Goal: Feedback & Contribution: Contribute content

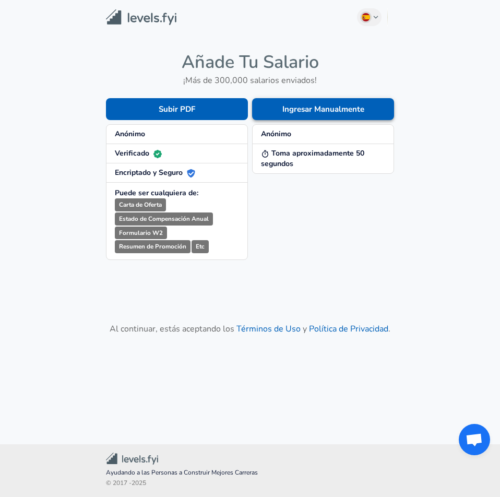
click at [300, 116] on button "Ingresar Manualmente" at bounding box center [323, 109] width 142 height 22
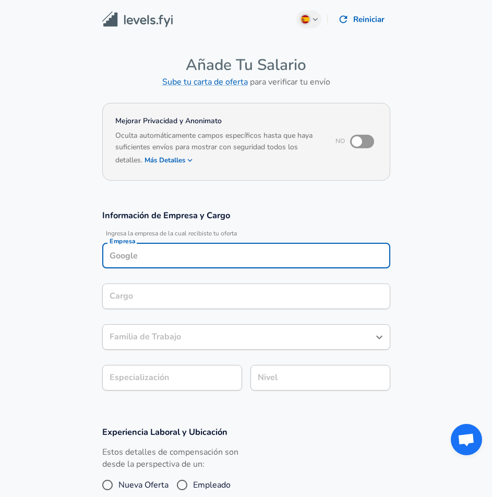
click at [174, 252] on input "Empresa" at bounding box center [246, 256] width 279 height 16
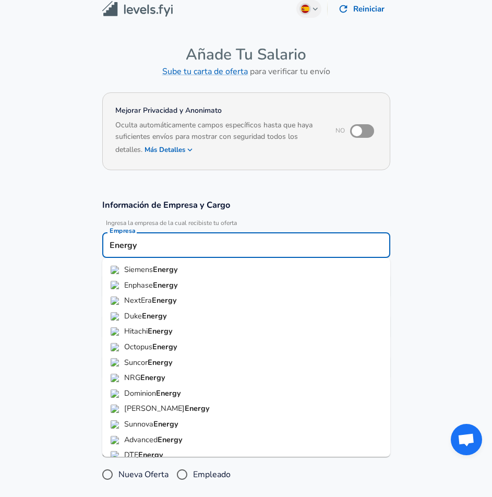
click at [214, 284] on li "Enphase Energy" at bounding box center [246, 286] width 288 height 16
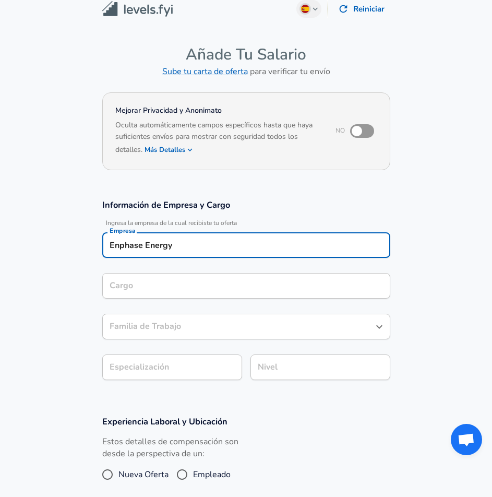
type input "Enphase Energy"
click at [199, 279] on input "Cargo" at bounding box center [246, 286] width 279 height 16
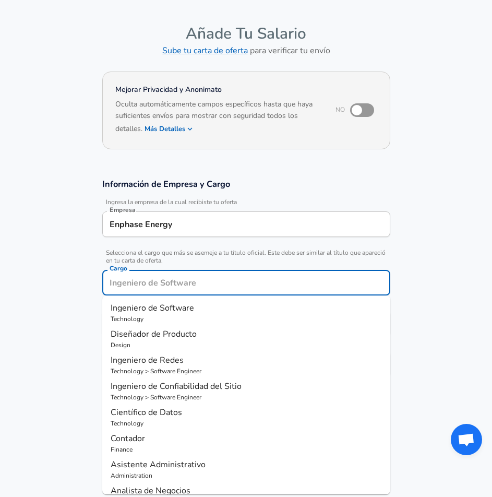
click at [194, 330] on span "Diseñador de Producto" at bounding box center [154, 333] width 86 height 11
type input "Diseñador de Producto"
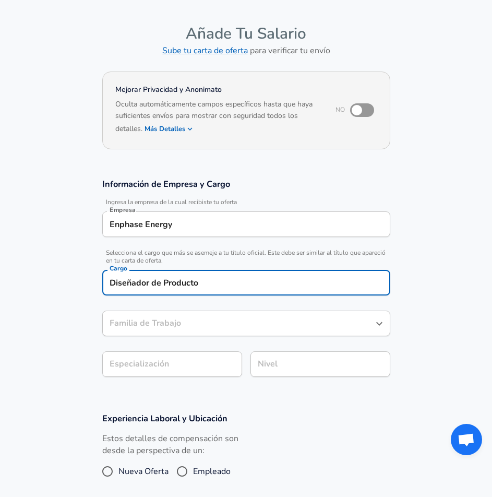
type input "Diseñador de Producto"
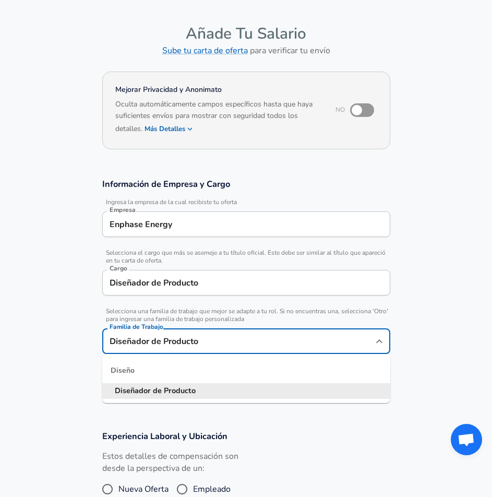
click at [188, 333] on input "Diseñador de Producto" at bounding box center [238, 341] width 263 height 16
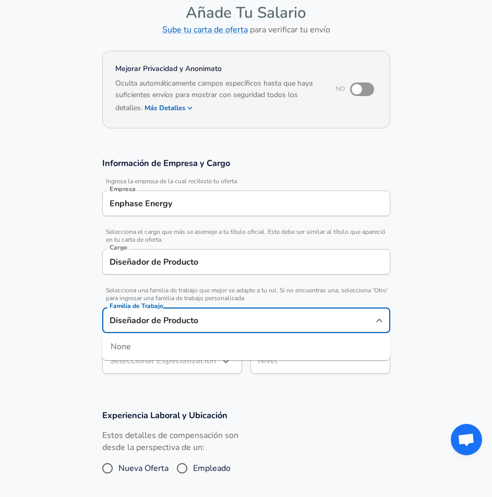
click at [251, 328] on input "Diseñador de Producto" at bounding box center [238, 320] width 263 height 16
click at [203, 375] on div "Seleccionar Especialización ​ Seleccionar Especialización" at bounding box center [172, 362] width 140 height 28
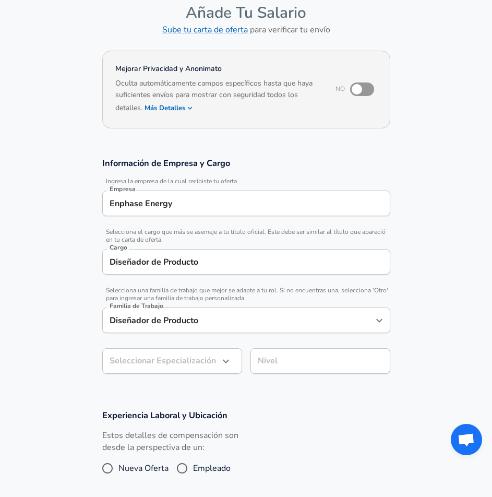
click at [205, 365] on body "Valoramos tu privacidad Usamos cookies para mejorar su experiencia de navegació…" at bounding box center [246, 196] width 492 height 497
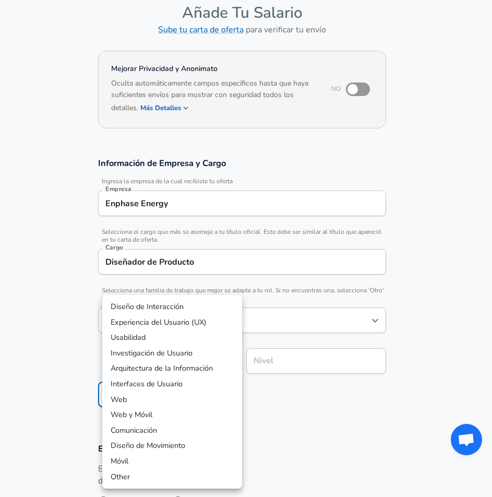
scroll to position [84, 0]
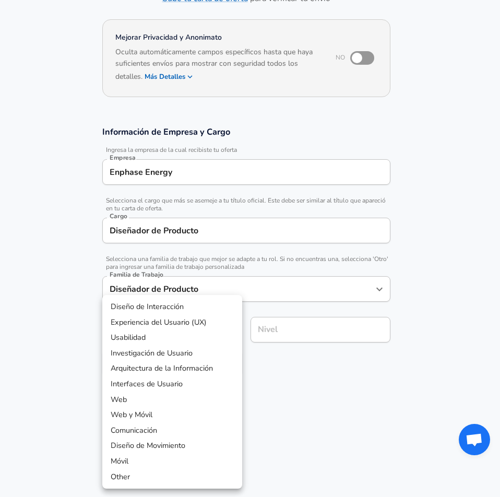
click at [185, 329] on li "Experiencia del Usuario (UX)" at bounding box center [172, 323] width 140 height 16
type input "User Experience (UX)"
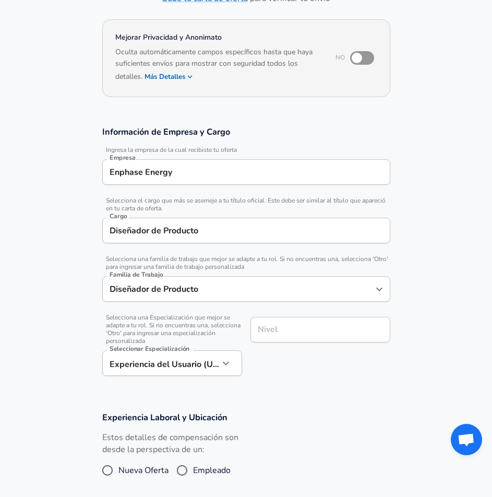
scroll to position [104, 0]
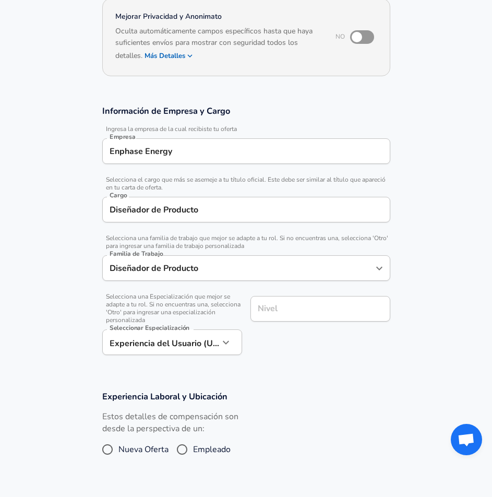
click at [290, 317] on input "Nivel" at bounding box center [320, 309] width 131 height 16
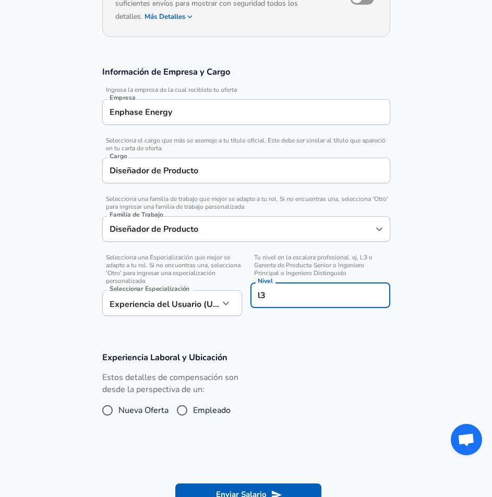
scroll to position [209, 0]
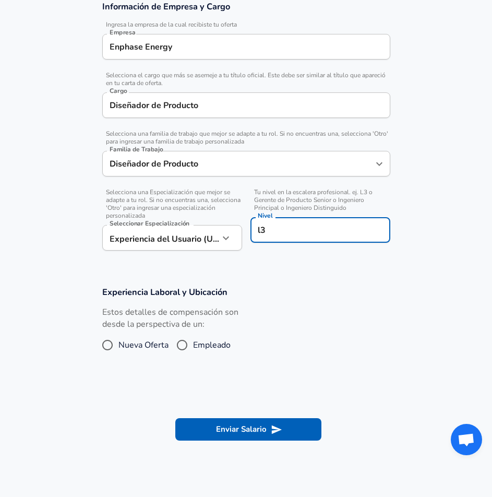
type input "l3"
click at [198, 346] on span "Empleado" at bounding box center [212, 345] width 38 height 13
click at [193, 346] on input "Empleado" at bounding box center [182, 345] width 22 height 17
radio input "true"
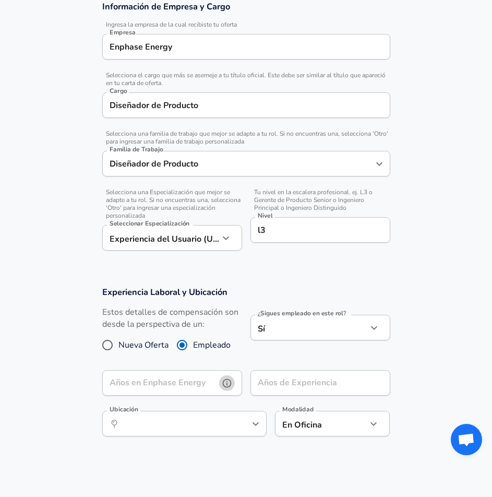
click at [233, 381] on button "help" at bounding box center [227, 383] width 16 height 16
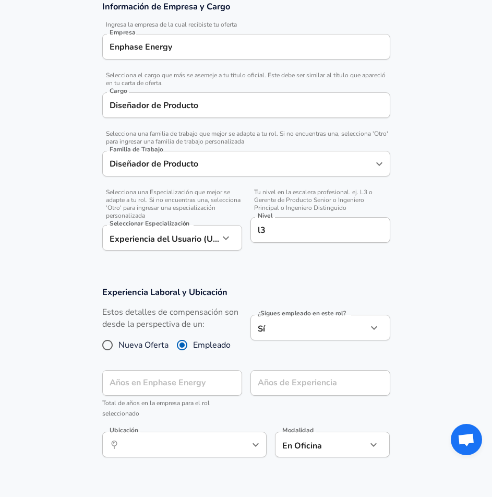
click at [149, 354] on label "Nueva Oferta" at bounding box center [133, 345] width 72 height 17
click at [119, 354] on input "Nueva Oferta" at bounding box center [108, 345] width 22 height 17
radio input "true"
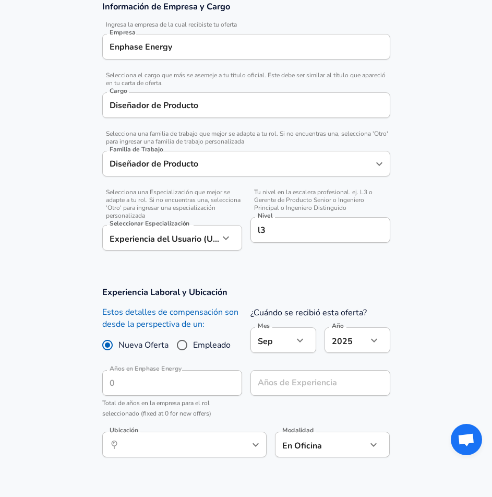
click at [197, 342] on span "Empleado" at bounding box center [212, 345] width 38 height 13
click at [193, 342] on input "Empleado" at bounding box center [182, 345] width 22 height 17
radio input "true"
radio input "false"
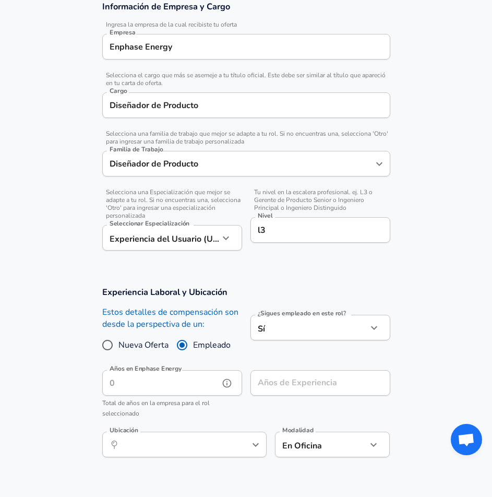
click at [193, 390] on input "Años en Enphase Energy" at bounding box center [160, 383] width 117 height 26
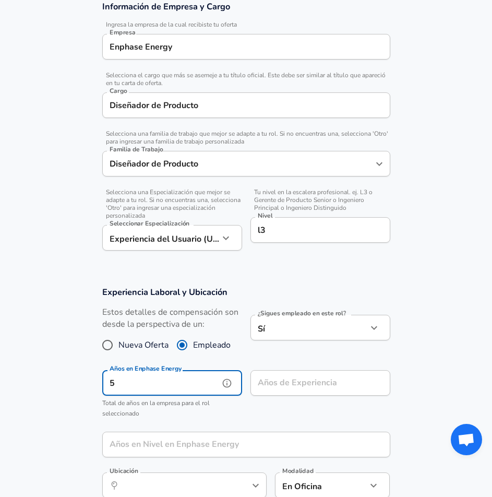
type input "5"
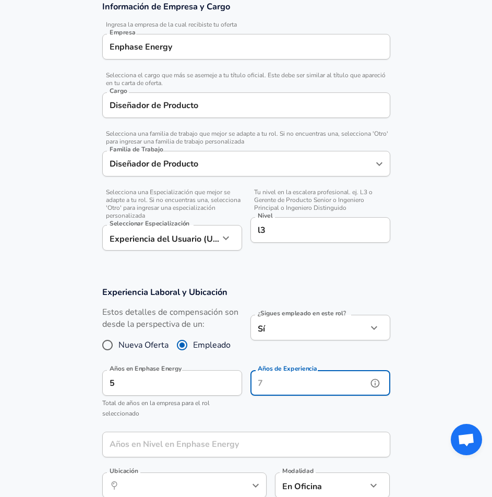
click at [350, 381] on input "Años de Experiencia" at bounding box center [309, 383] width 117 height 26
type input "2"
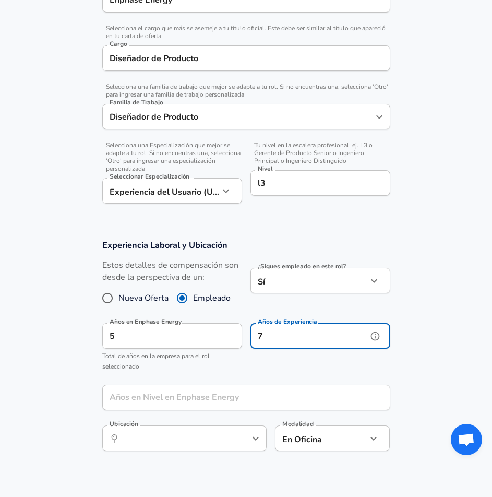
scroll to position [313, 0]
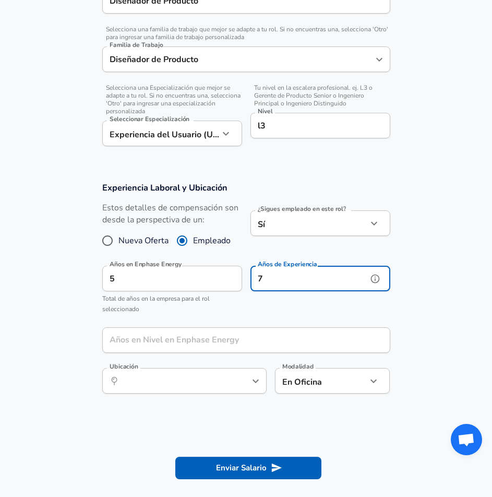
type input "7"
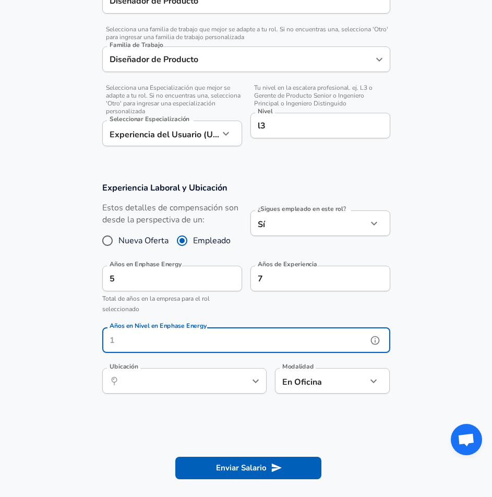
click at [274, 332] on input "Años en Nivel en Enphase Energy" at bounding box center [234, 340] width 265 height 26
click at [228, 391] on div "​ Ubicación" at bounding box center [184, 381] width 165 height 26
type input "2"
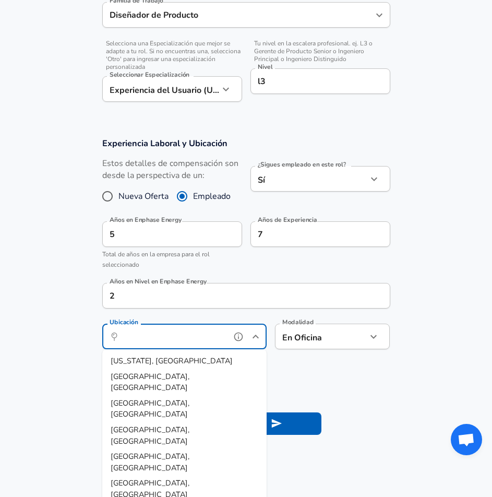
scroll to position [470, 0]
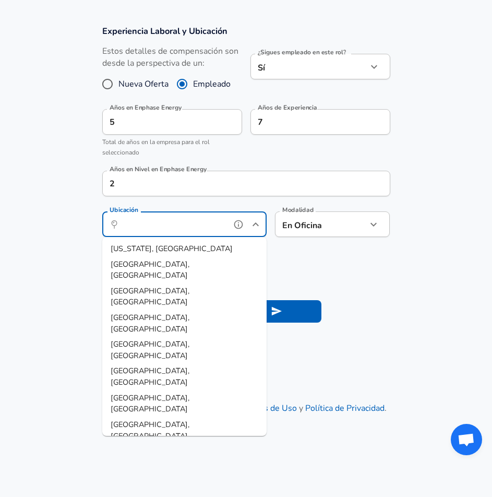
click at [156, 366] on span "[GEOGRAPHIC_DATA], [GEOGRAPHIC_DATA]" at bounding box center [150, 377] width 79 height 22
type input "[GEOGRAPHIC_DATA], [GEOGRAPHIC_DATA]"
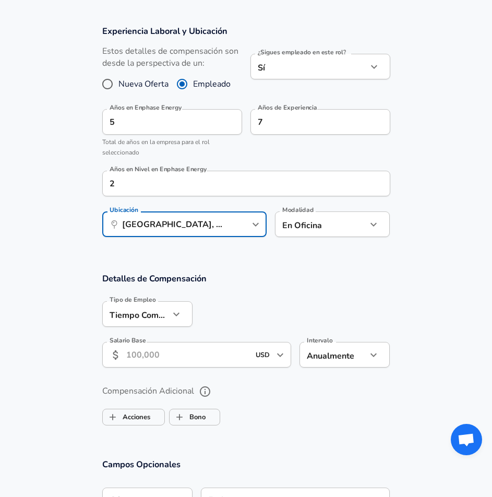
click at [168, 356] on input "Salario Base" at bounding box center [188, 355] width 124 height 26
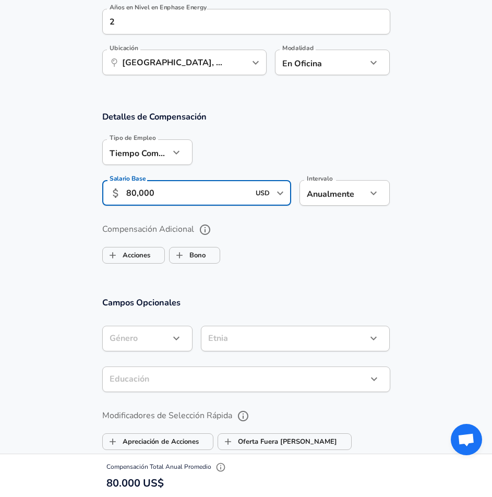
scroll to position [731, 0]
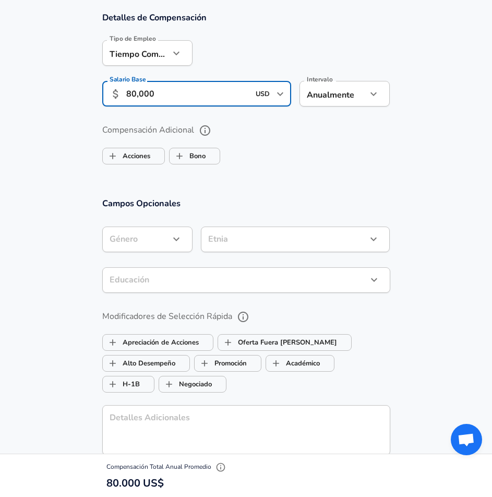
type input "80,000"
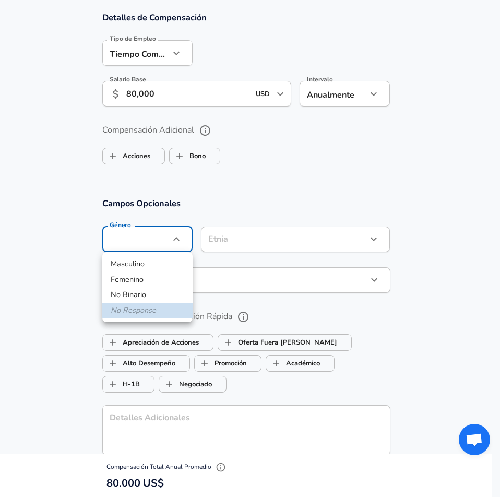
click at [156, 295] on li "No Binario" at bounding box center [147, 295] width 90 height 16
type input "[DEMOGRAPHIC_DATA]"
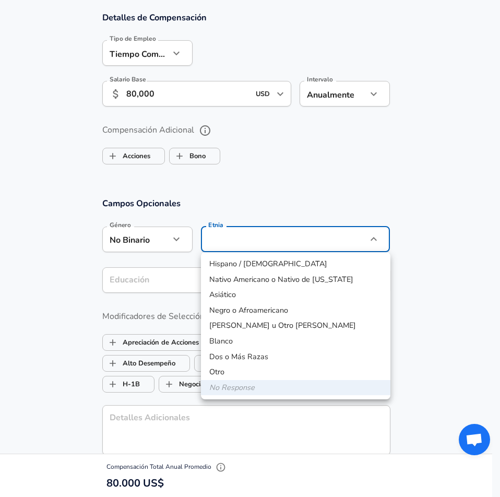
click at [240, 296] on li "Asiático" at bounding box center [296, 295] width 190 height 16
type input "[DEMOGRAPHIC_DATA]"
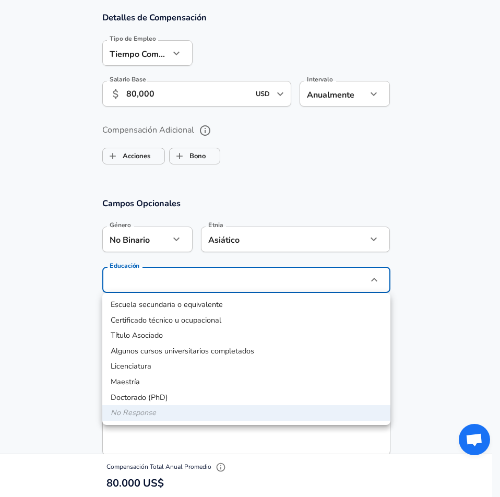
click at [213, 338] on li "Título Asociado" at bounding box center [246, 336] width 288 height 16
type input "Associate Degree"
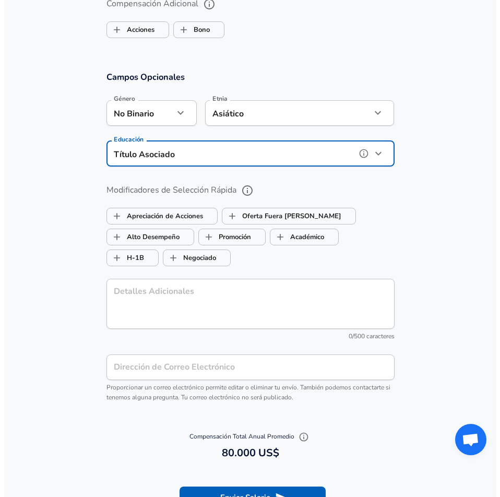
scroll to position [992, 0]
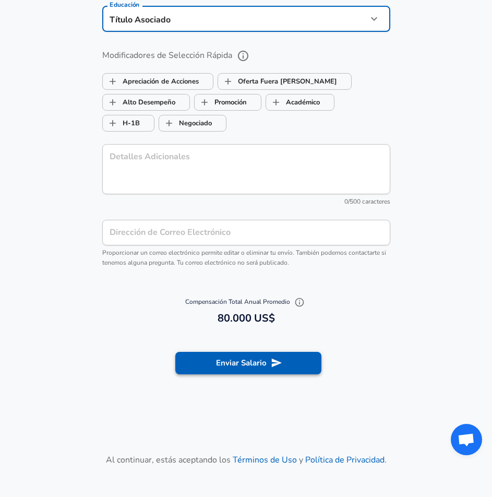
click at [208, 357] on button "Enviar Salario" at bounding box center [248, 363] width 146 height 22
